Goal: Task Accomplishment & Management: Complete application form

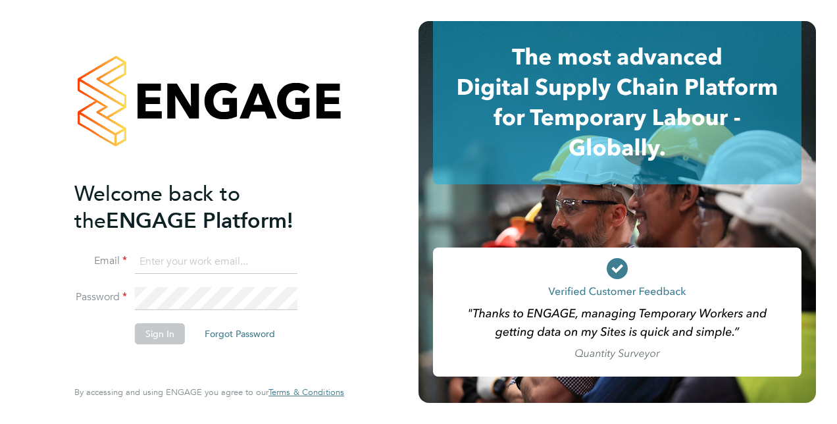
type input "[PERSON_NAME][EMAIL_ADDRESS][PERSON_NAME][DOMAIN_NAME]"
click at [166, 338] on button "Sign In" at bounding box center [160, 333] width 50 height 21
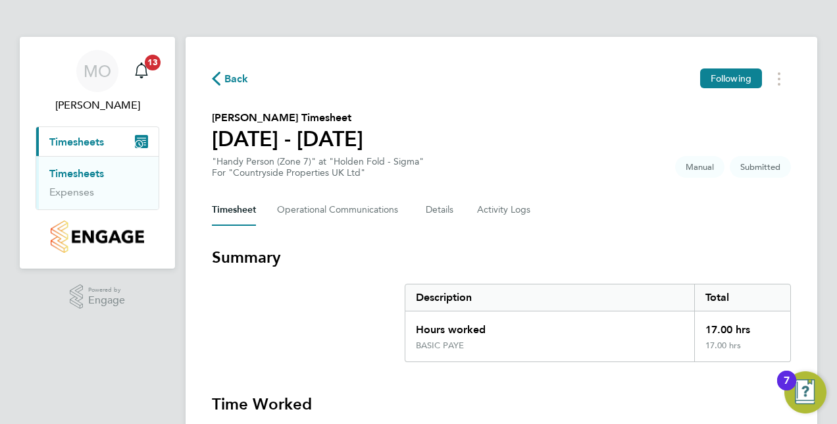
click at [810, 214] on div "Back Following Gordon Schofield's Timesheet 15 - 21 Sept 2025 "Handy Person (Zo…" at bounding box center [502, 345] width 632 height 616
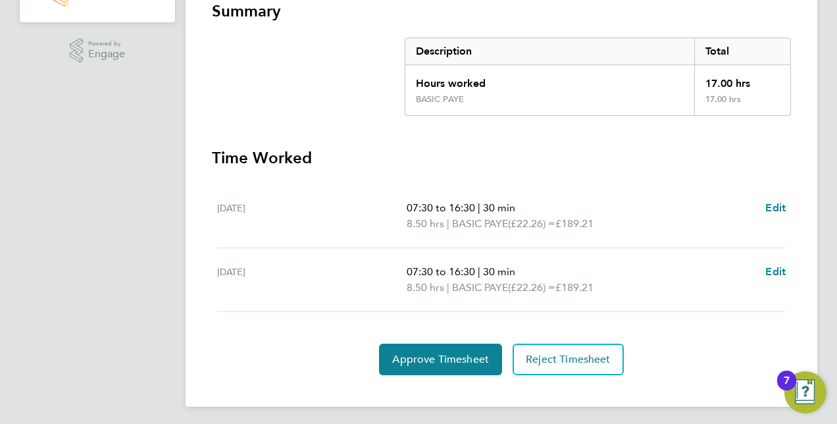
scroll to position [249, 0]
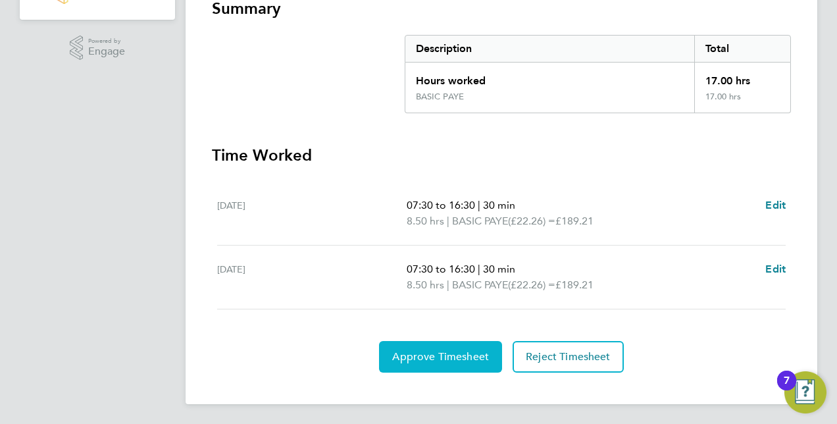
click at [469, 347] on button "Approve Timesheet" at bounding box center [440, 357] width 123 height 32
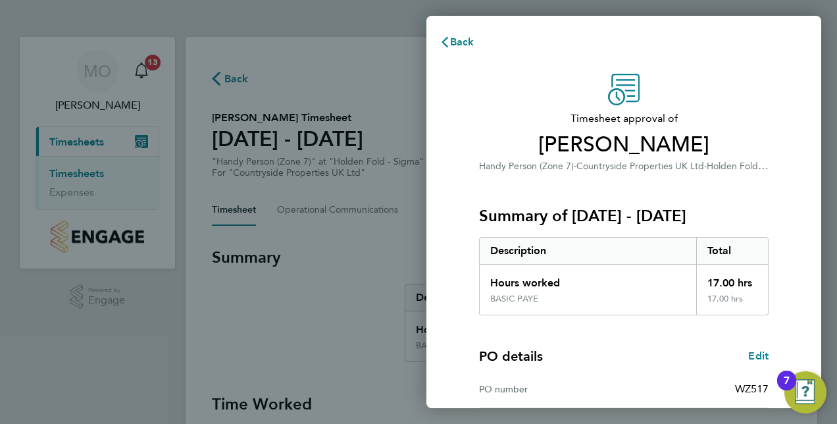
click at [791, 290] on div "Timesheet approval of Gordon Schofield Handy Person (Zone 7) · Countryside Prop…" at bounding box center [624, 317] width 395 height 519
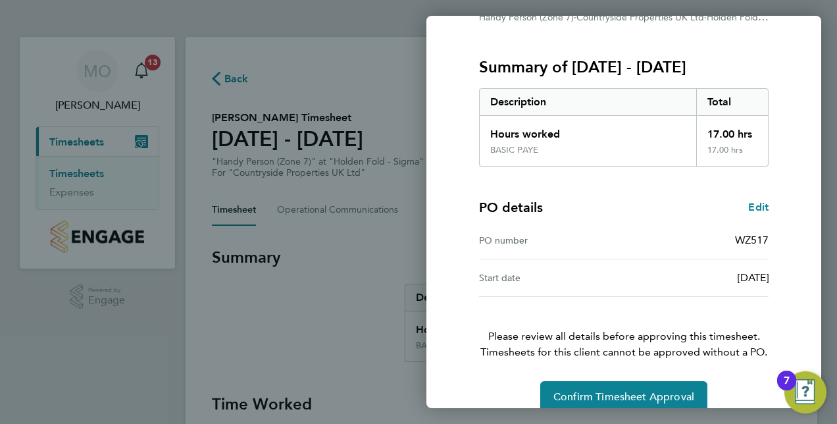
scroll to position [168, 0]
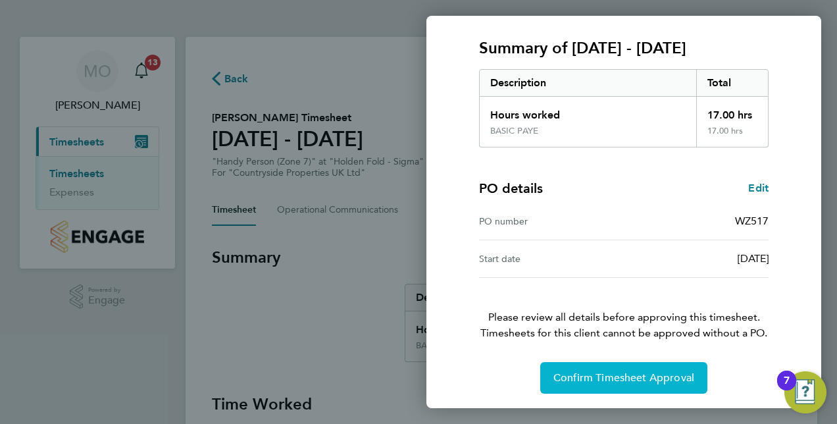
click at [620, 379] on span "Confirm Timesheet Approval" at bounding box center [624, 377] width 141 height 13
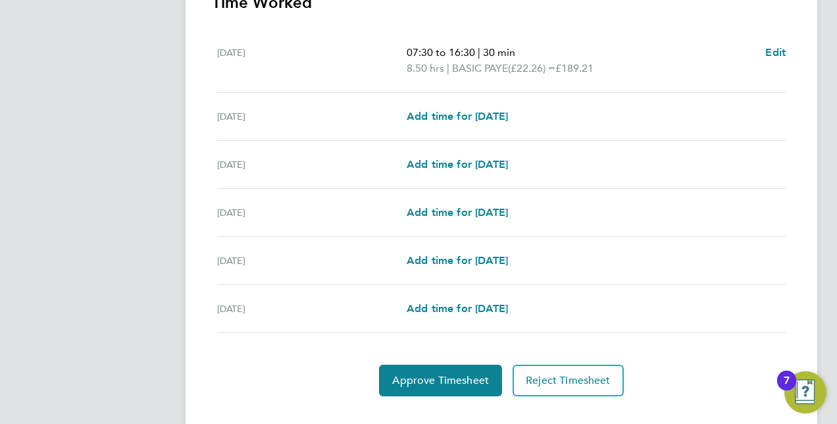
scroll to position [424, 0]
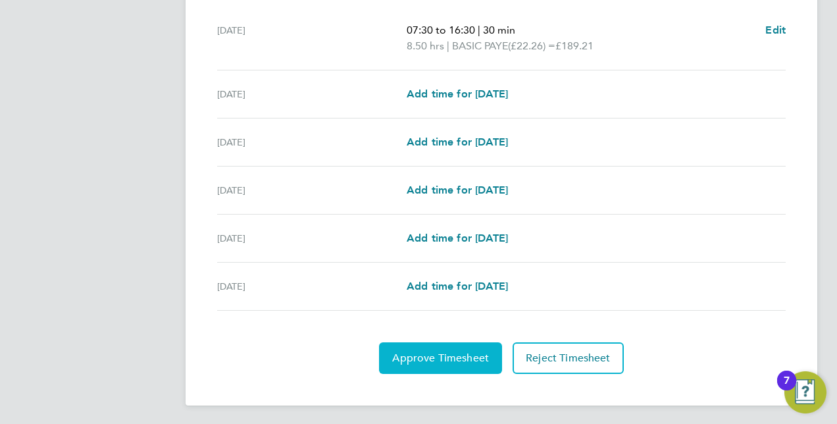
click at [415, 365] on button "Approve Timesheet" at bounding box center [440, 358] width 123 height 32
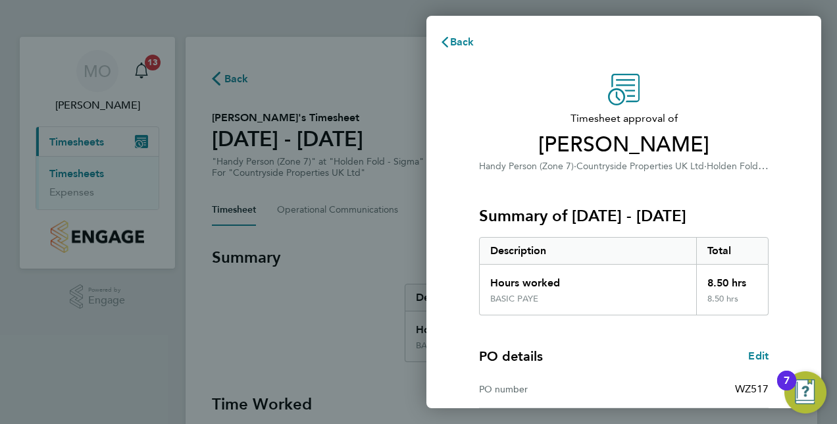
click at [591, 365] on div "PO details Edit PO number WZ517 Start date [DATE]" at bounding box center [624, 380] width 290 height 130
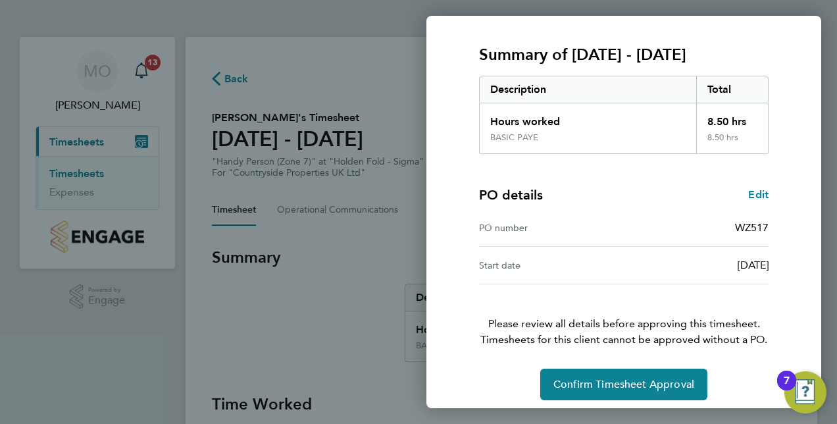
scroll to position [168, 0]
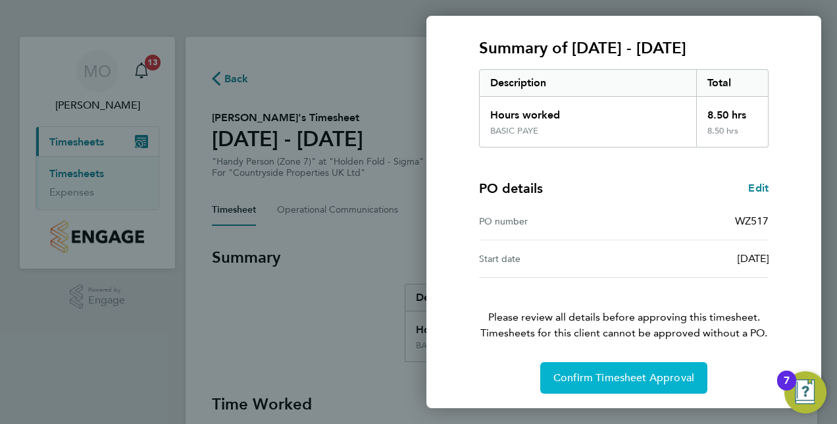
click at [591, 365] on button "Confirm Timesheet Approval" at bounding box center [624, 378] width 167 height 32
